Goal: Information Seeking & Learning: Learn about a topic

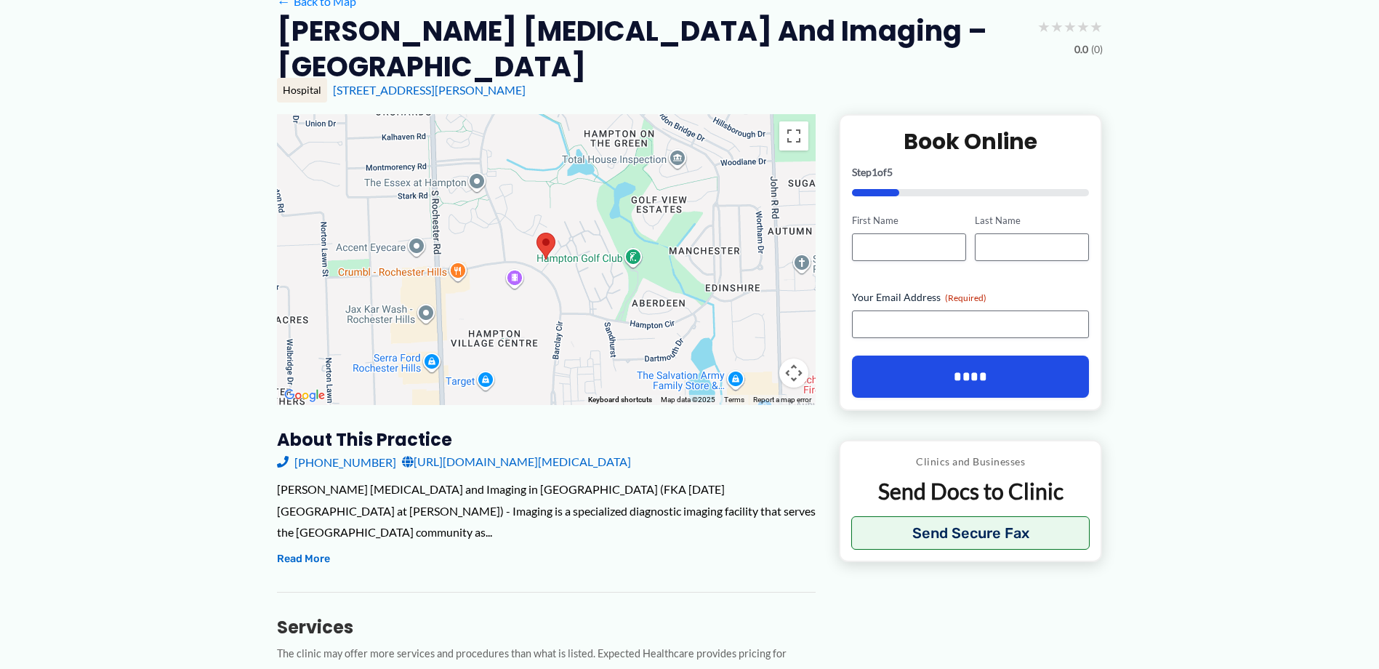
scroll to position [218, 0]
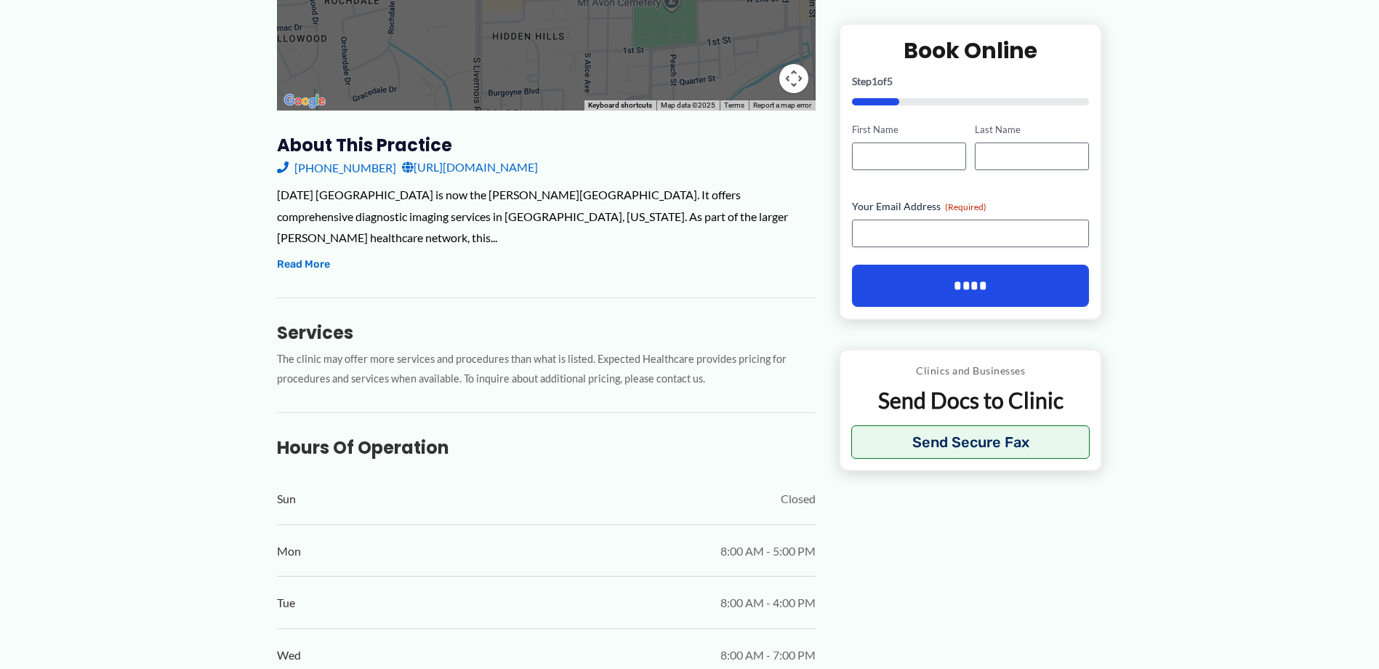
scroll to position [509, 0]
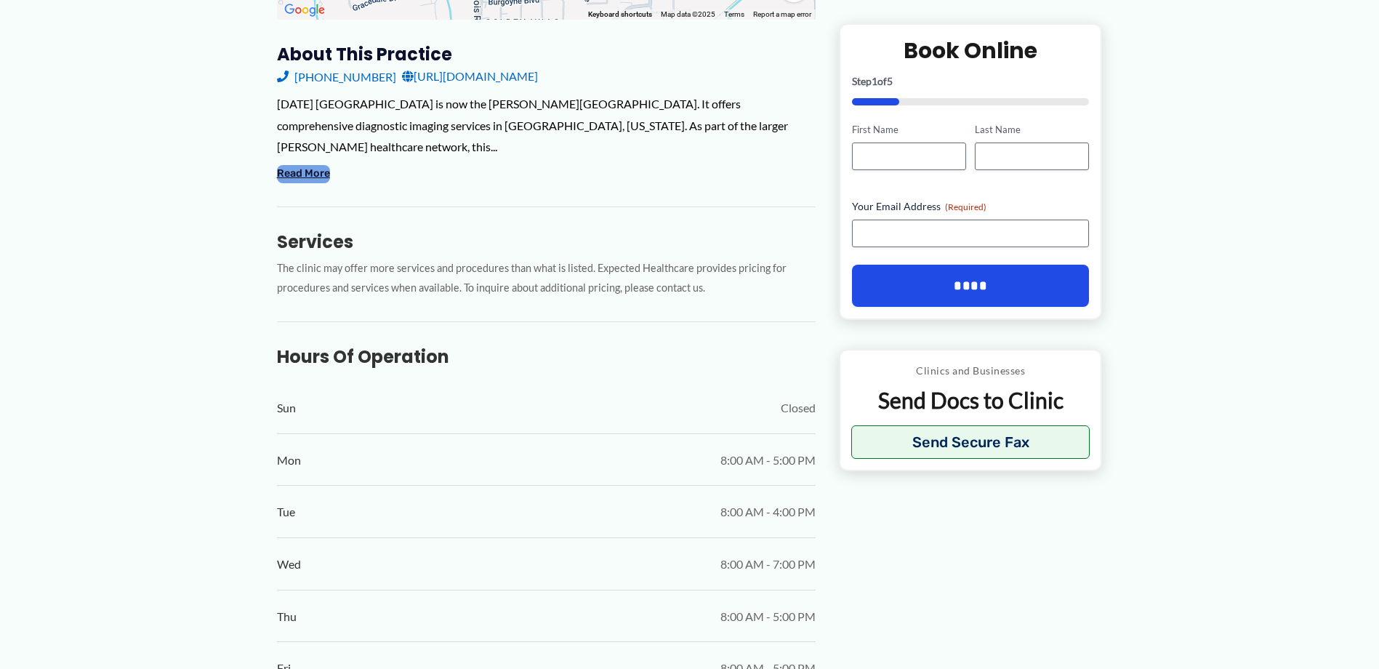
click at [314, 175] on button "Read More" at bounding box center [303, 173] width 53 height 17
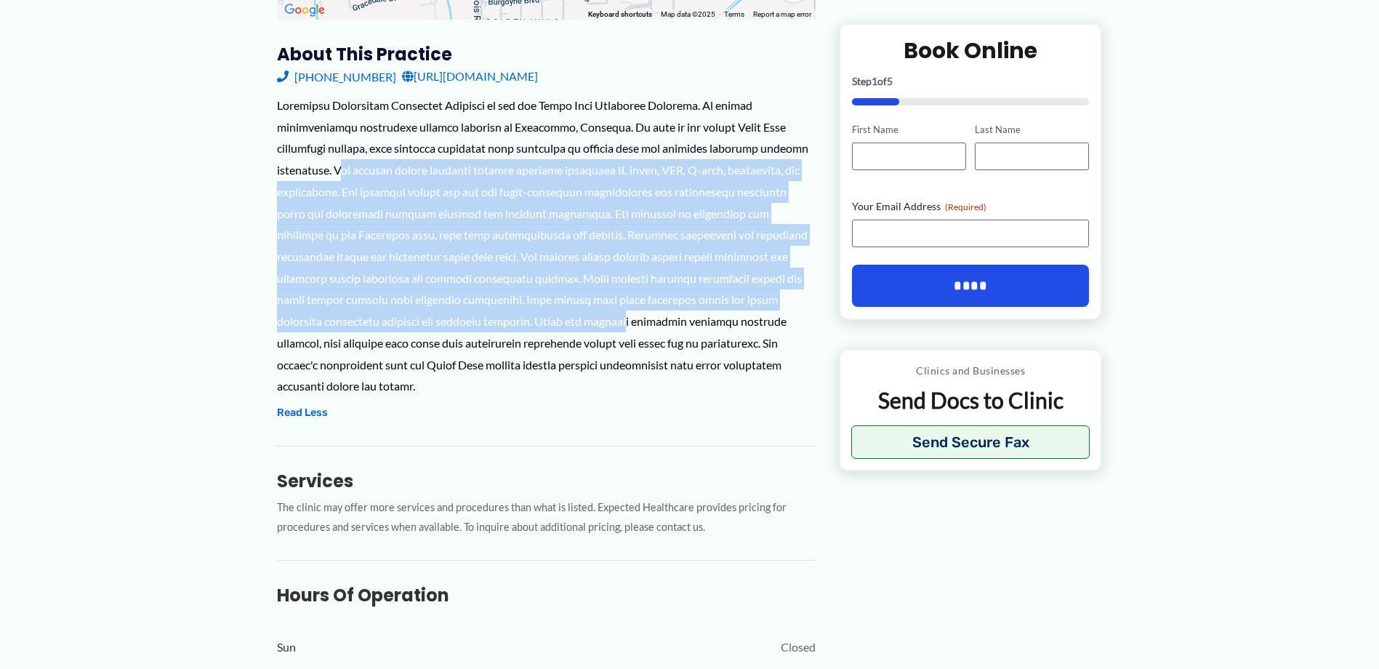
drag, startPoint x: 345, startPoint y: 173, endPoint x: 462, endPoint y: 338, distance: 202.4
click at [461, 336] on div at bounding box center [546, 246] width 539 height 302
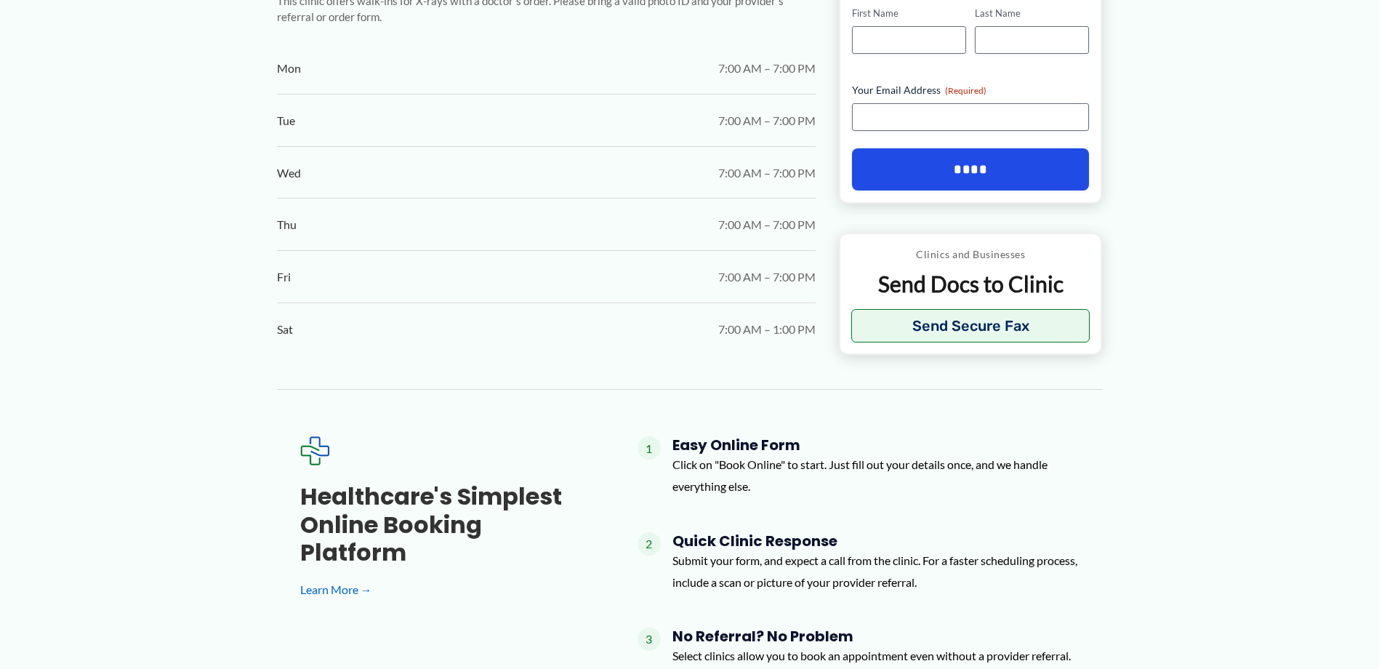
scroll to position [1454, 0]
